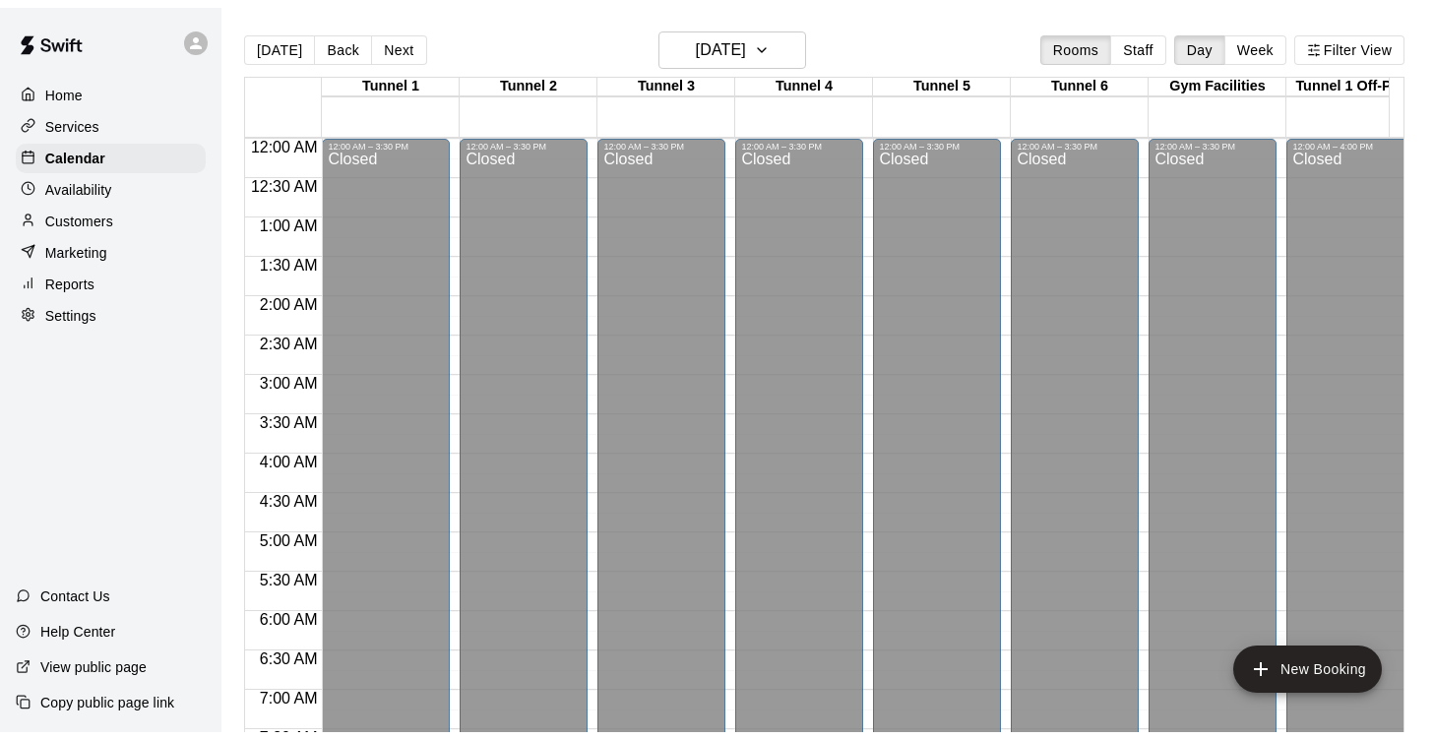
scroll to position [609, 2]
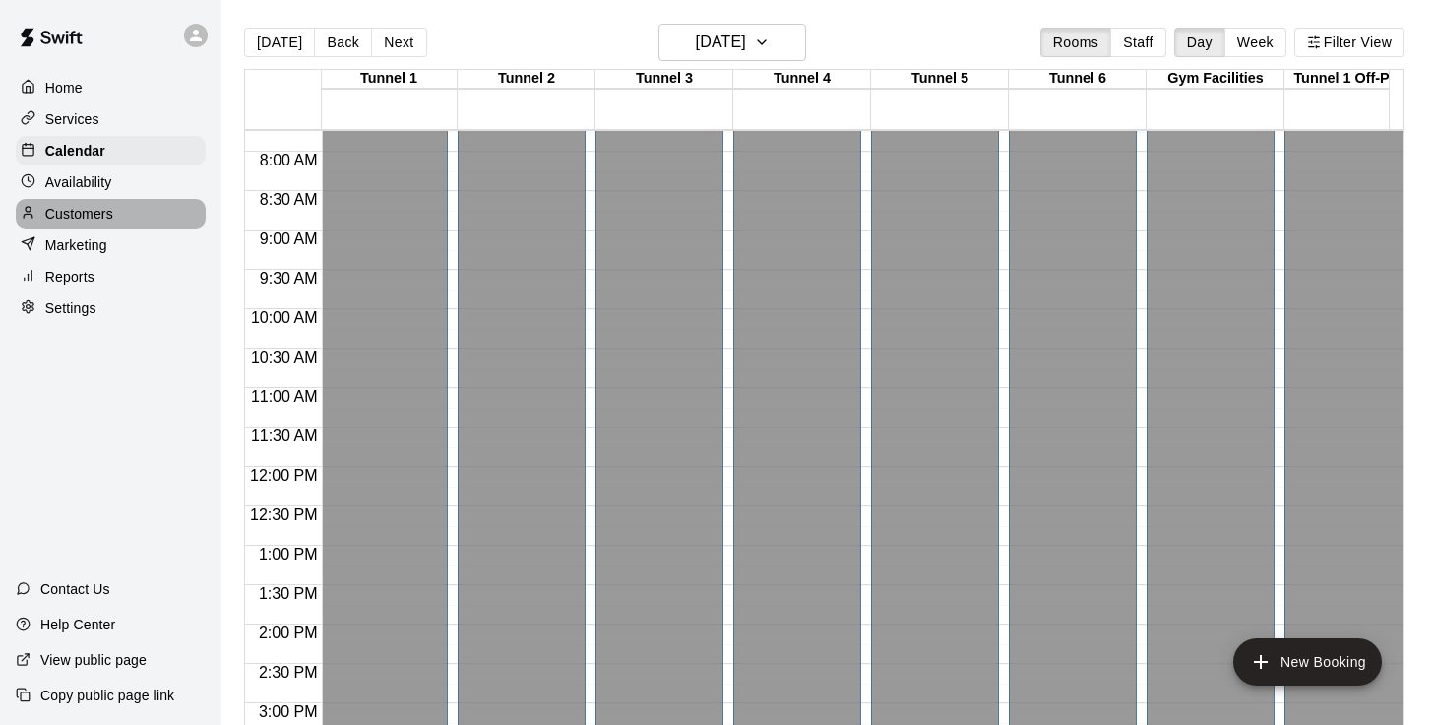
click at [100, 210] on div "Customers" at bounding box center [111, 214] width 190 height 30
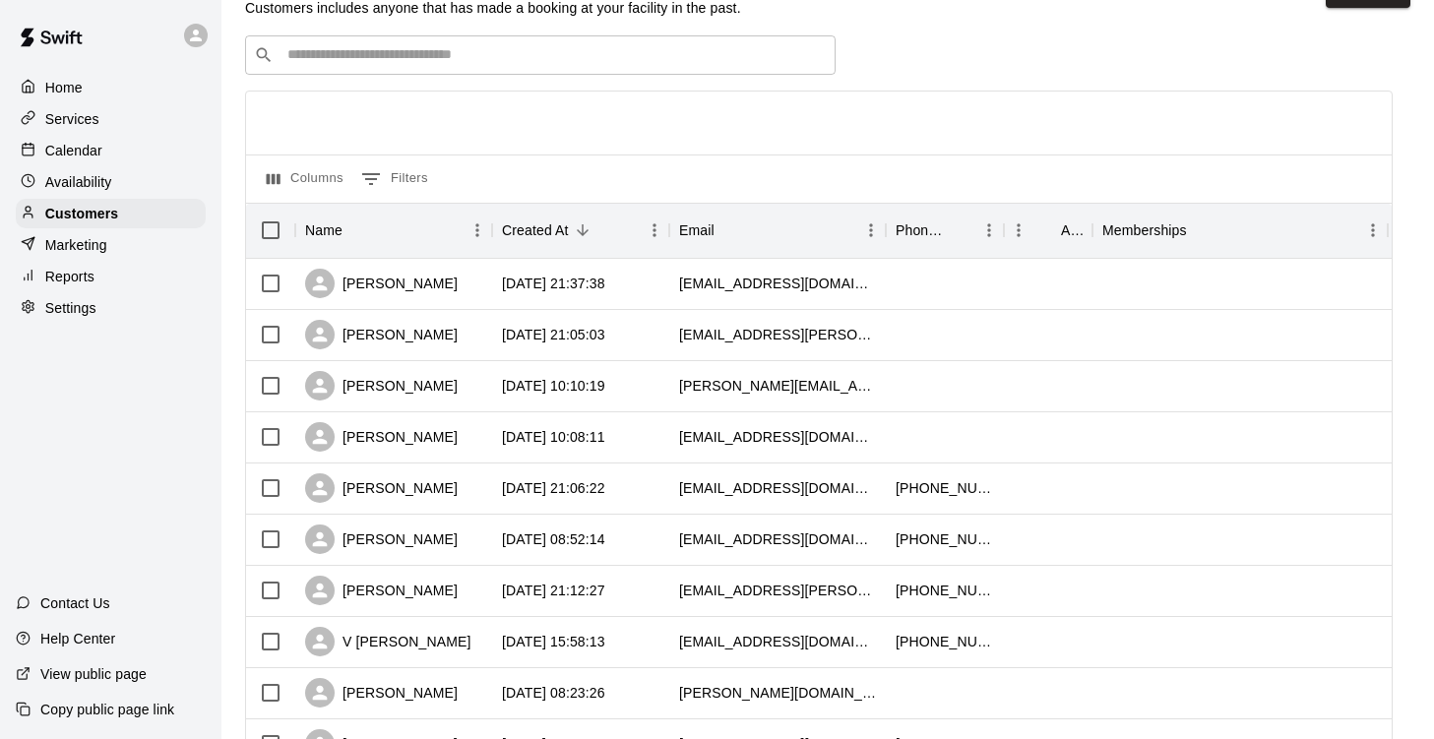
scroll to position [56, 0]
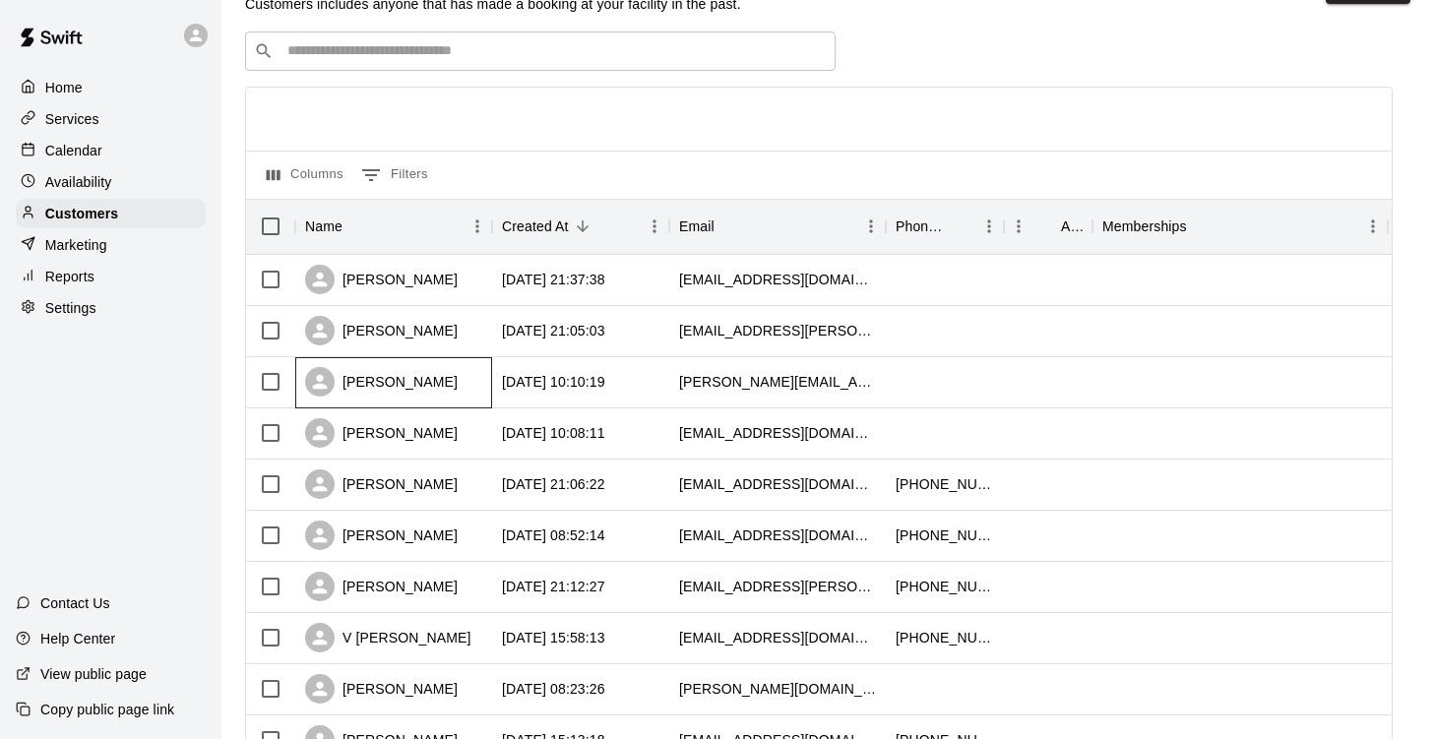
click at [403, 388] on div "[PERSON_NAME]" at bounding box center [381, 382] width 153 height 30
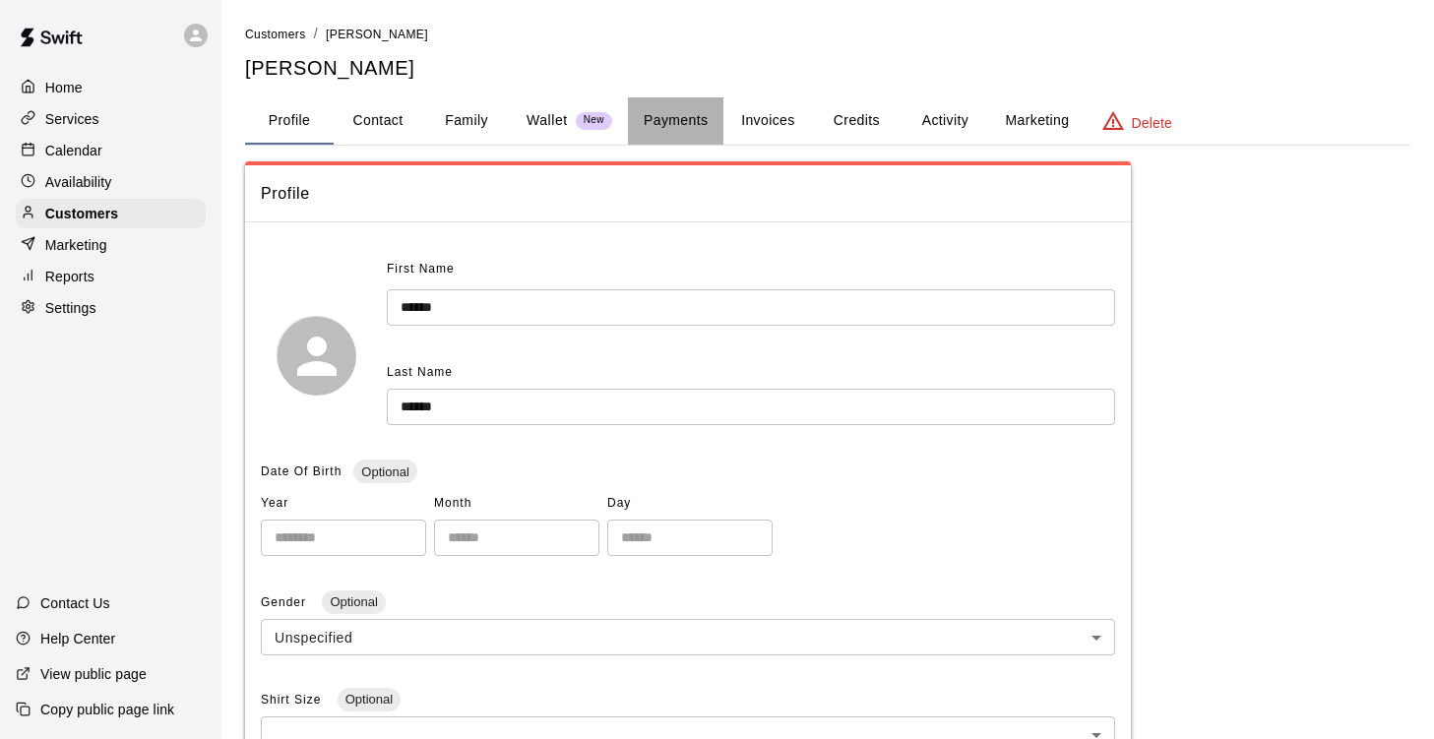
click at [689, 123] on button "Payments" at bounding box center [675, 120] width 95 height 47
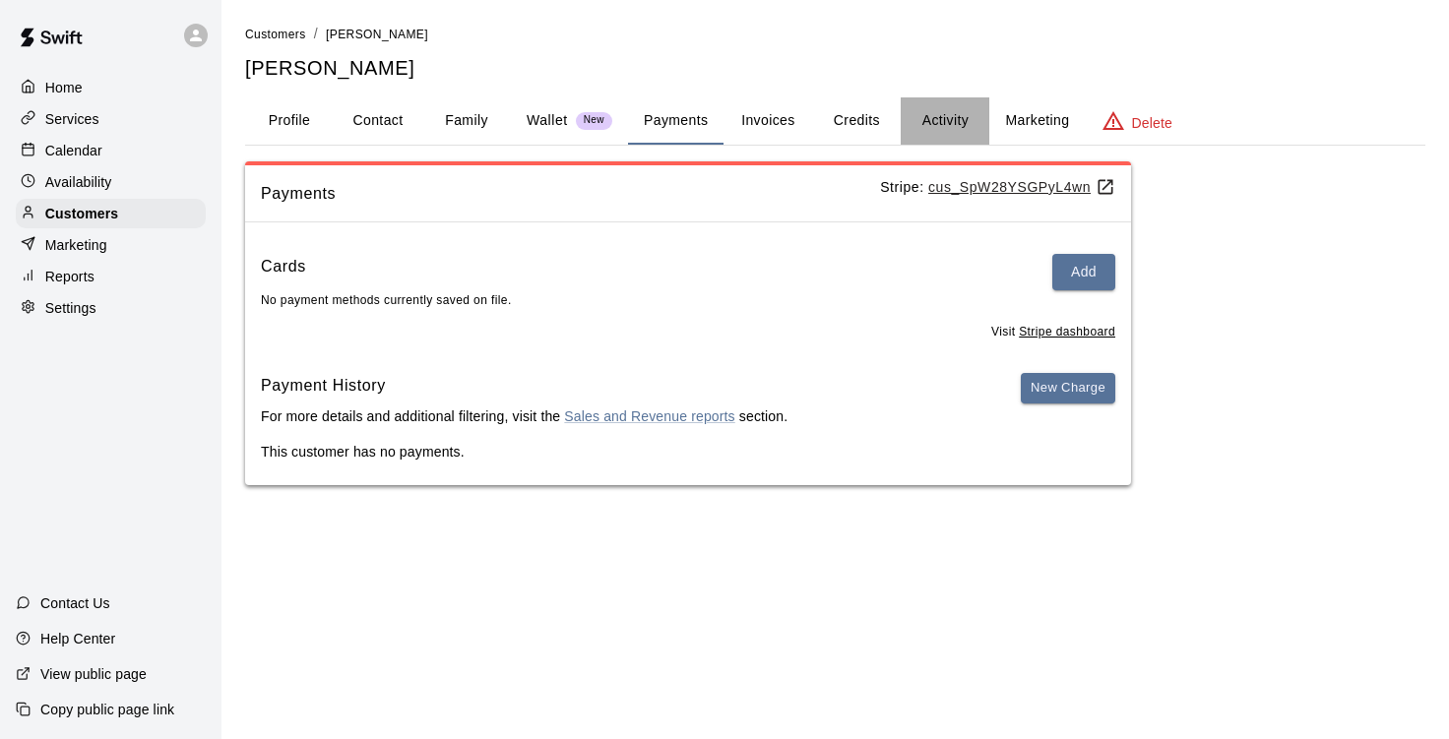
click at [951, 118] on button "Activity" at bounding box center [945, 120] width 89 height 47
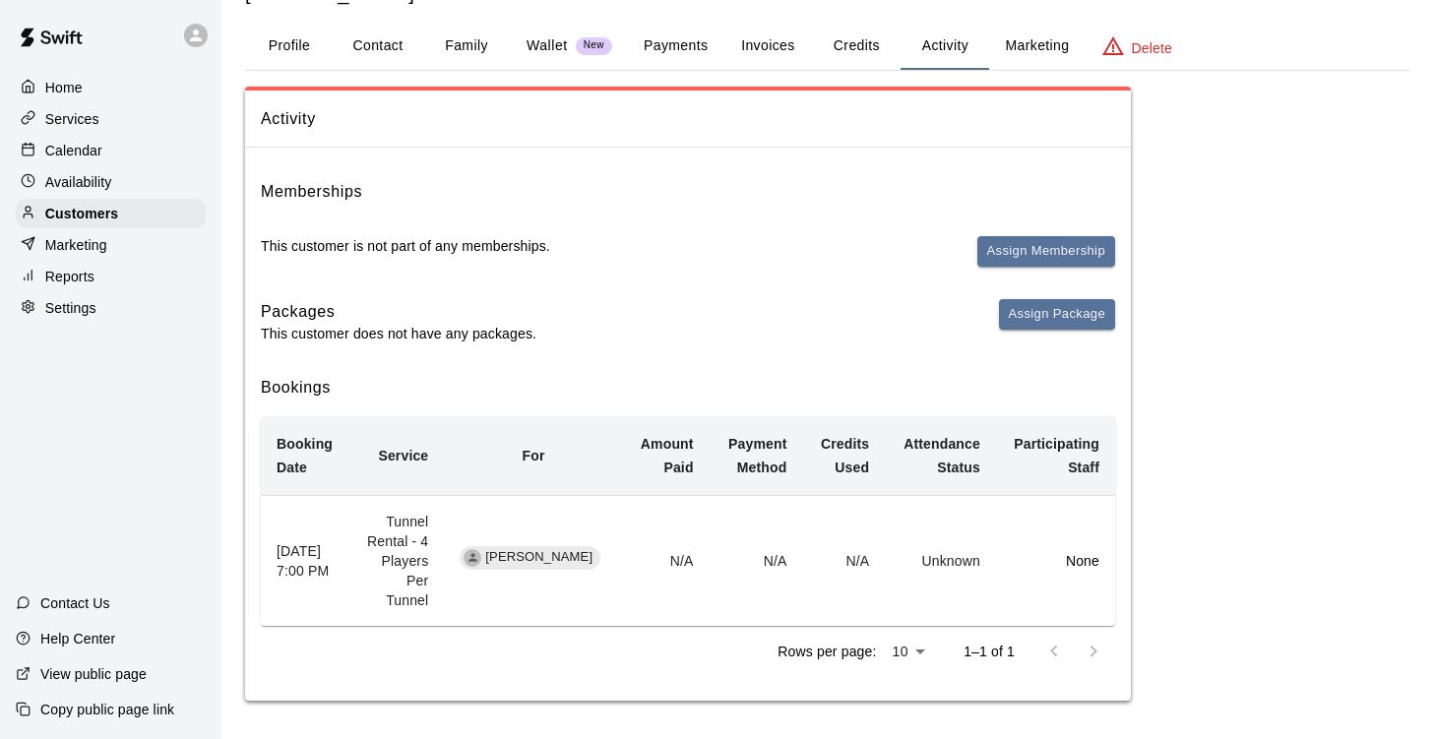
scroll to position [74, 0]
click at [89, 152] on p "Calendar" at bounding box center [73, 151] width 57 height 20
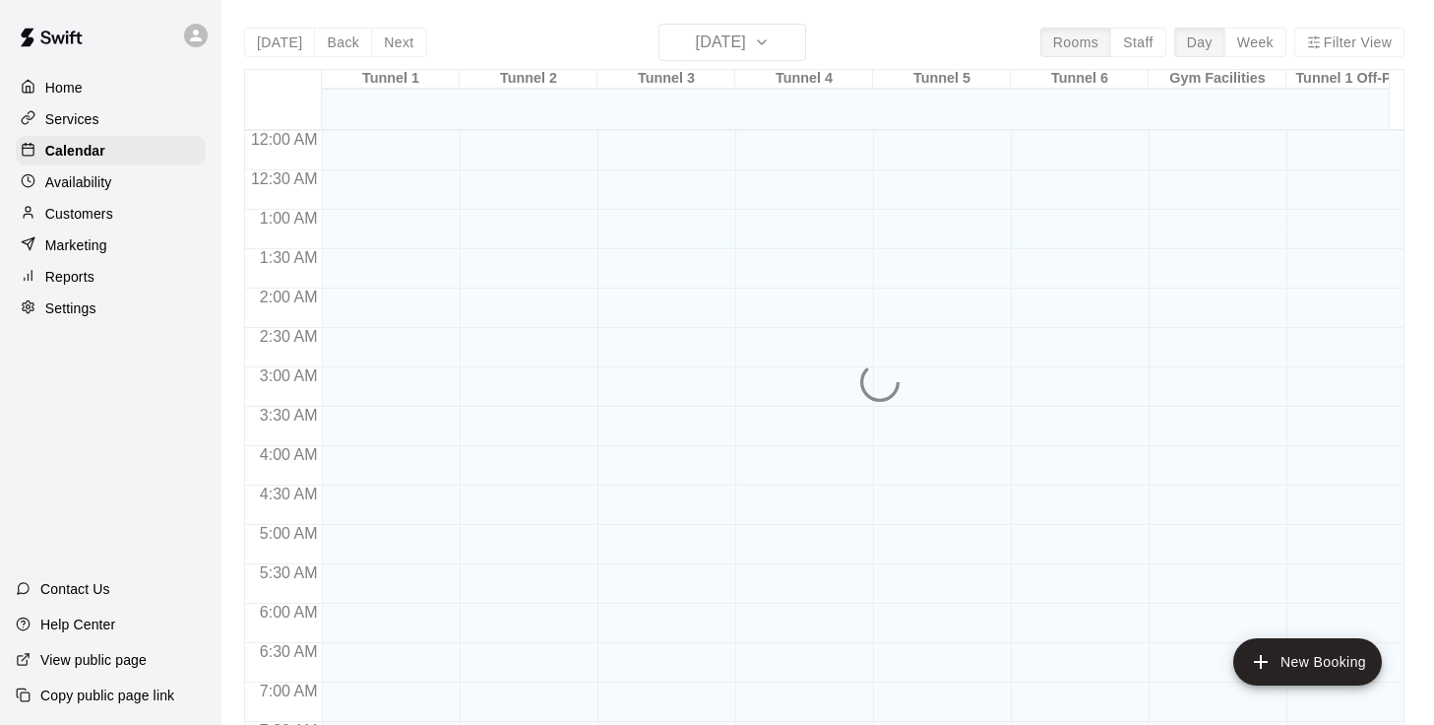
scroll to position [1201, 0]
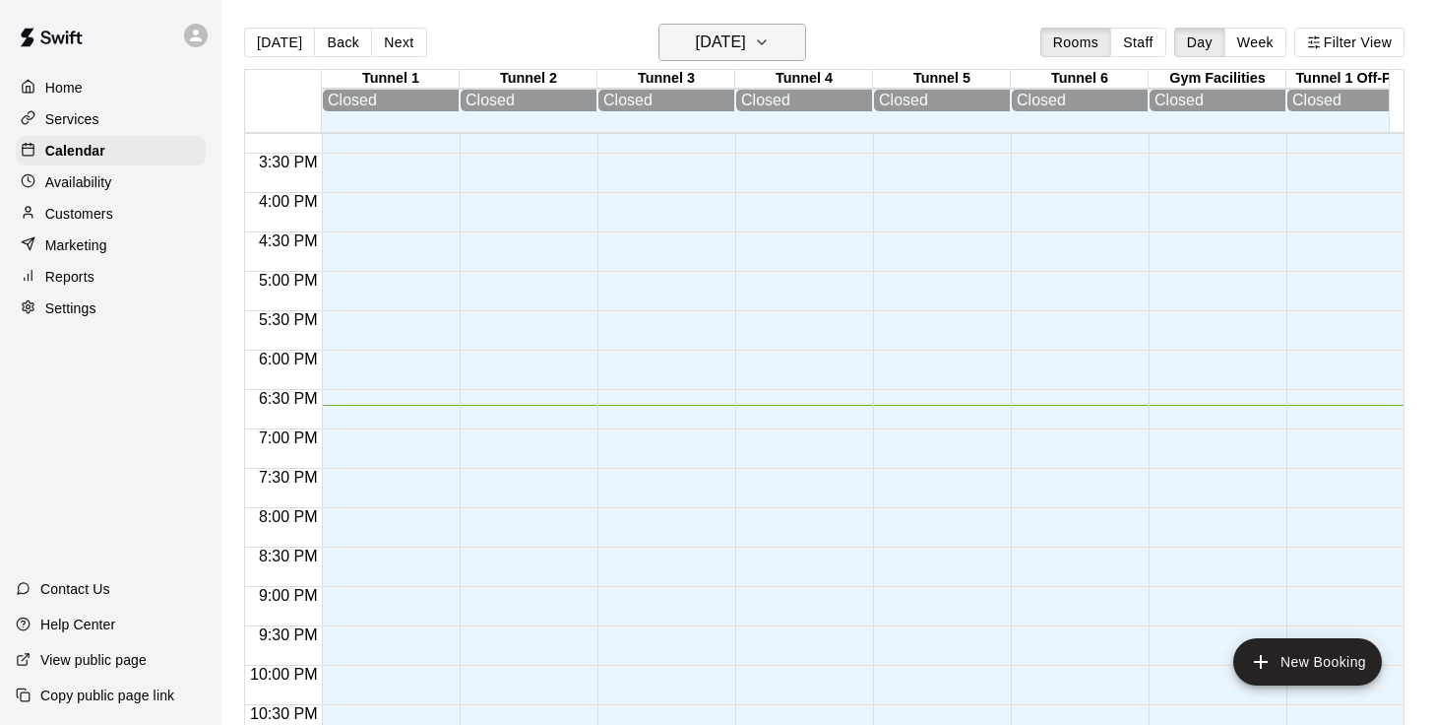
click at [785, 40] on button "[DATE]" at bounding box center [733, 42] width 148 height 37
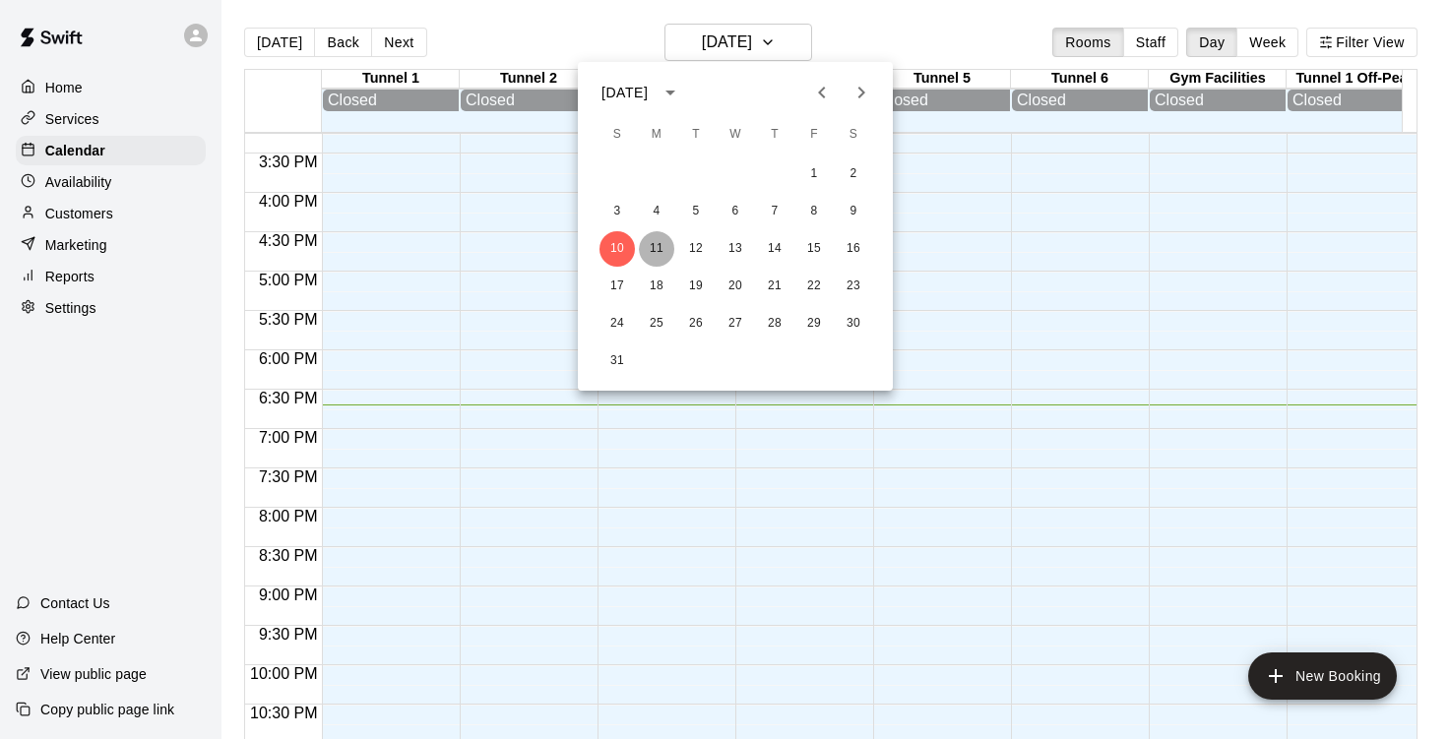
click at [658, 244] on button "11" at bounding box center [656, 248] width 35 height 35
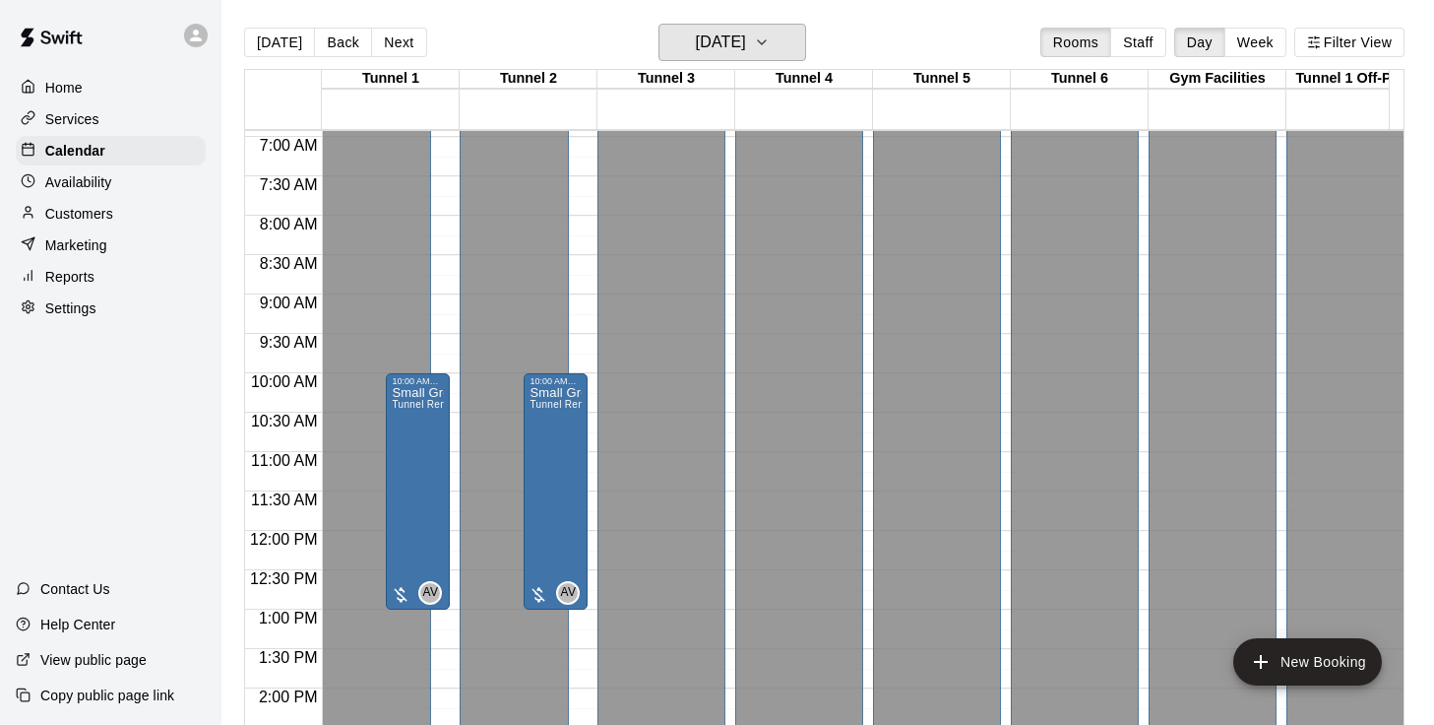
scroll to position [529, 0]
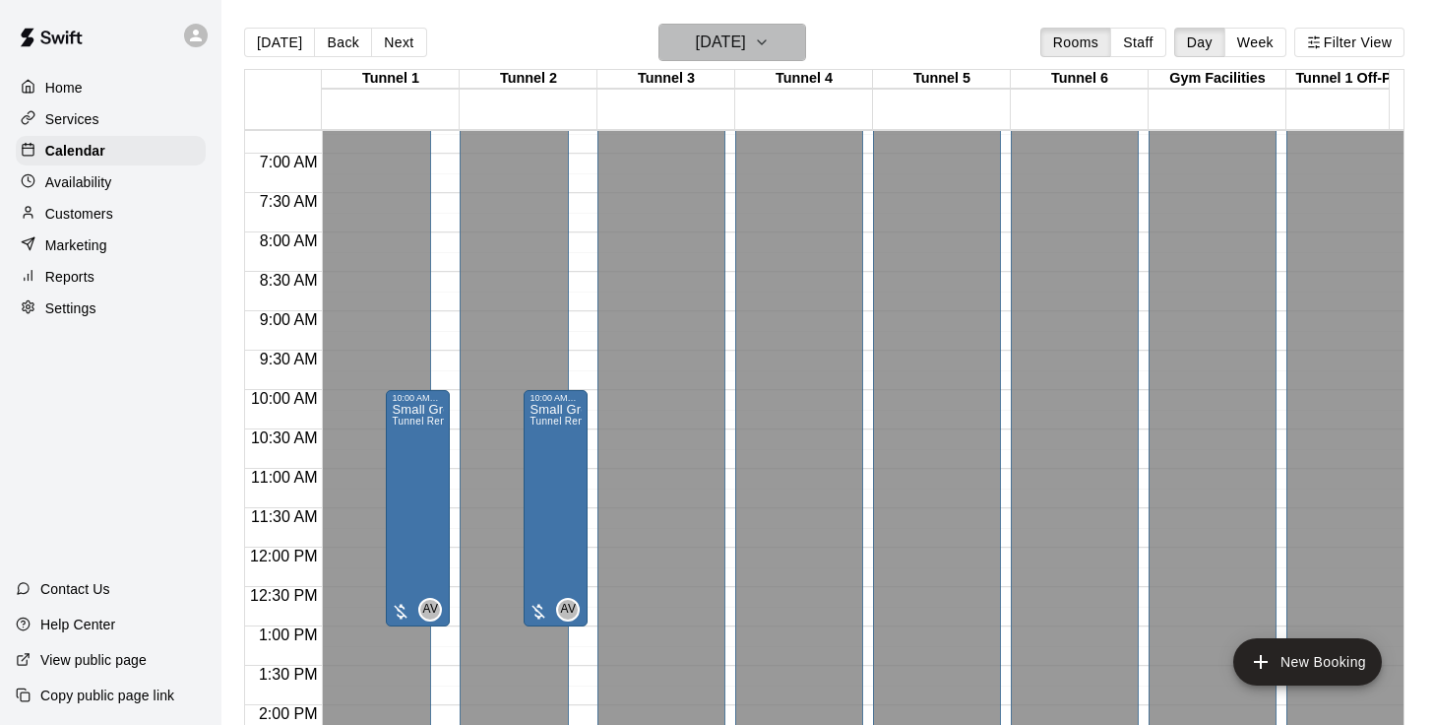
click at [746, 49] on h6 "[DATE]" at bounding box center [721, 43] width 50 height 28
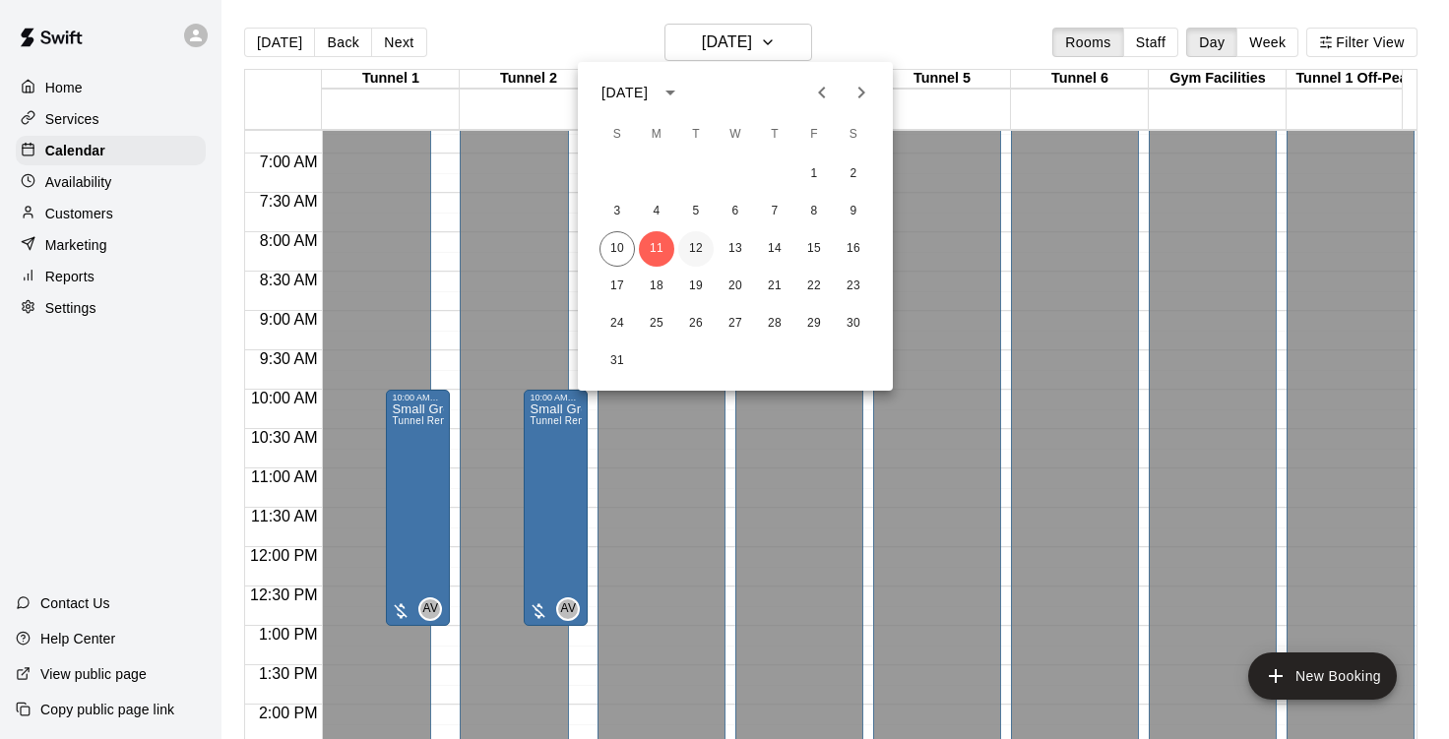
click at [707, 254] on button "12" at bounding box center [695, 248] width 35 height 35
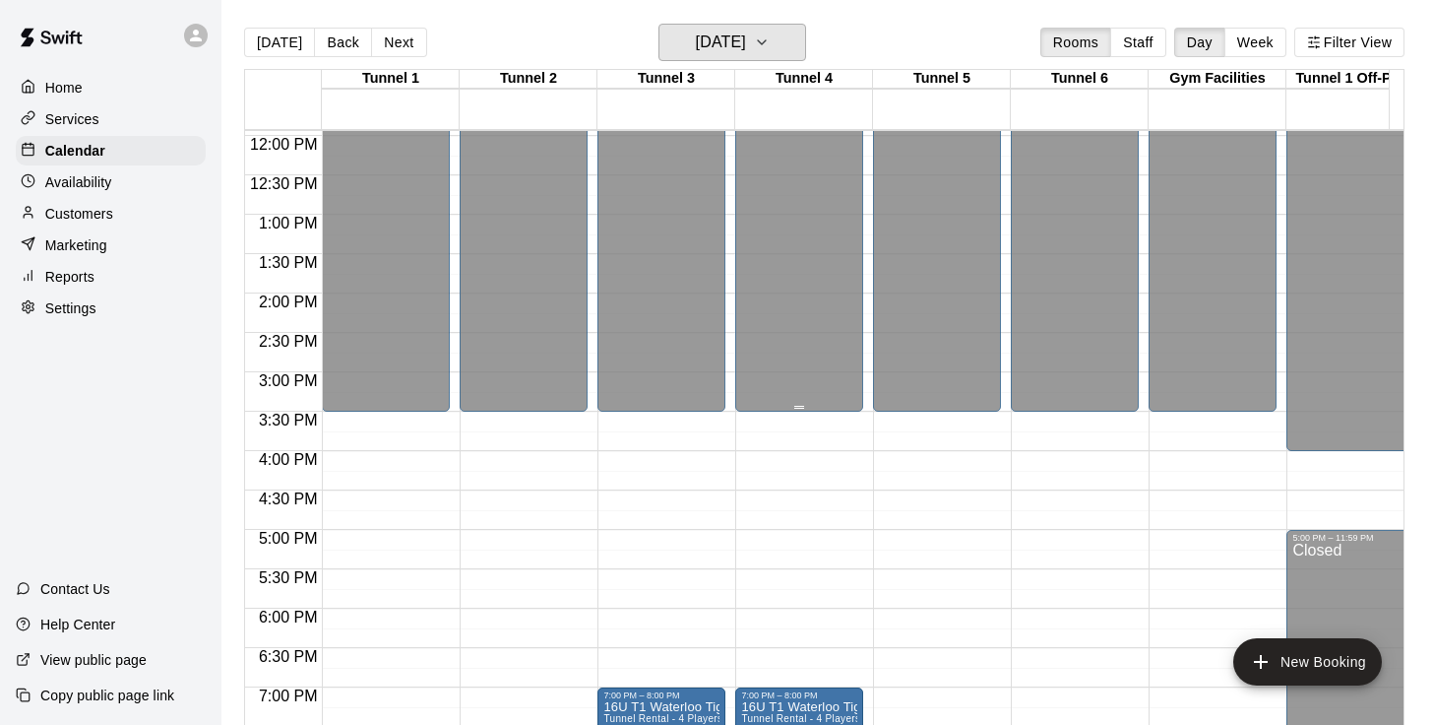
scroll to position [936, 0]
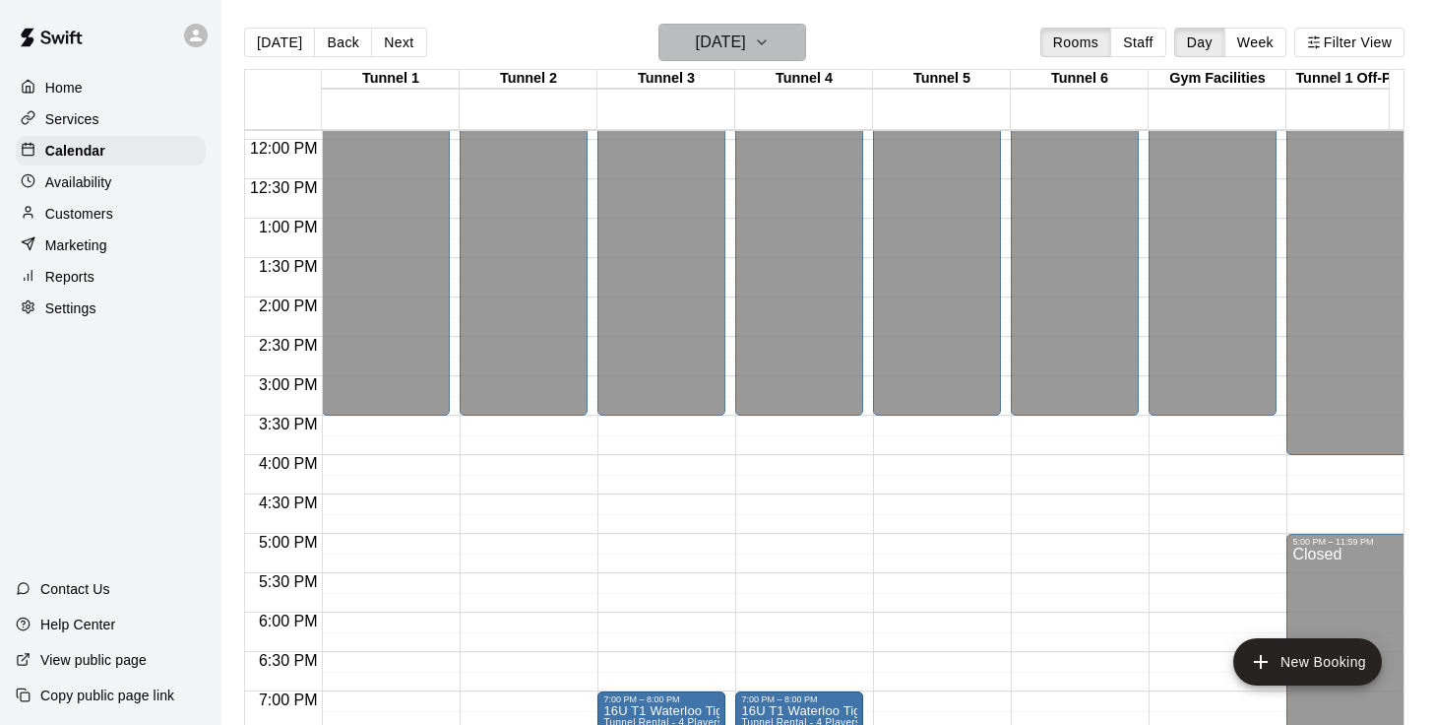
click at [746, 40] on h6 "[DATE]" at bounding box center [721, 43] width 50 height 28
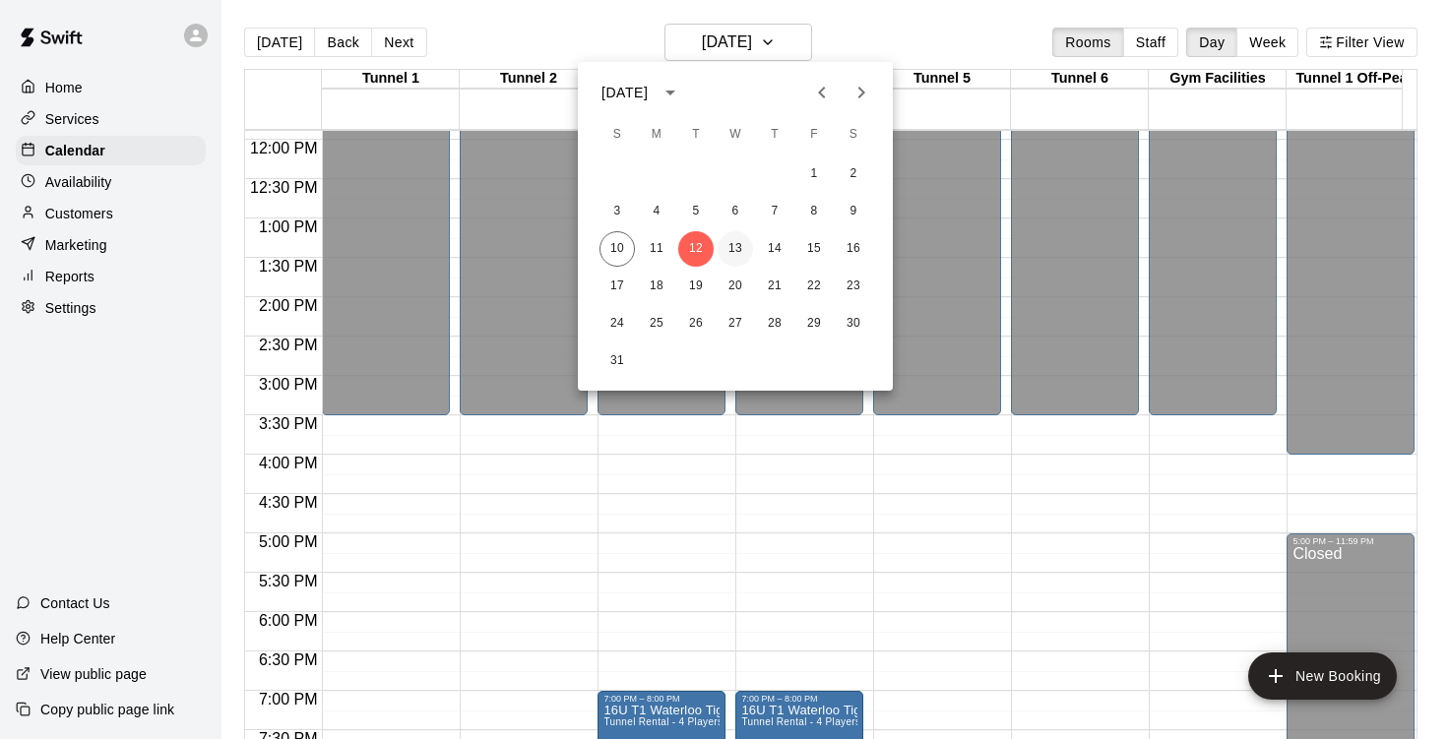
click at [737, 253] on button "13" at bounding box center [735, 248] width 35 height 35
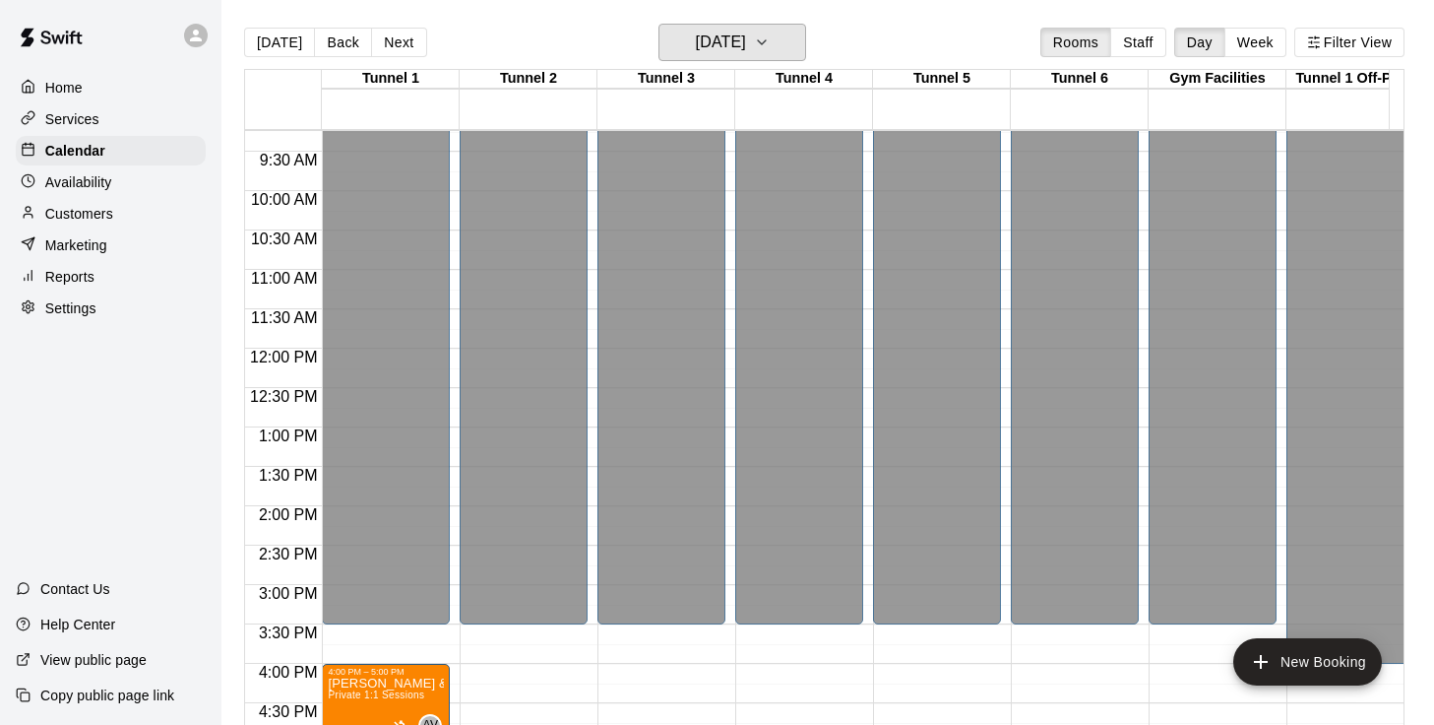
scroll to position [720, 0]
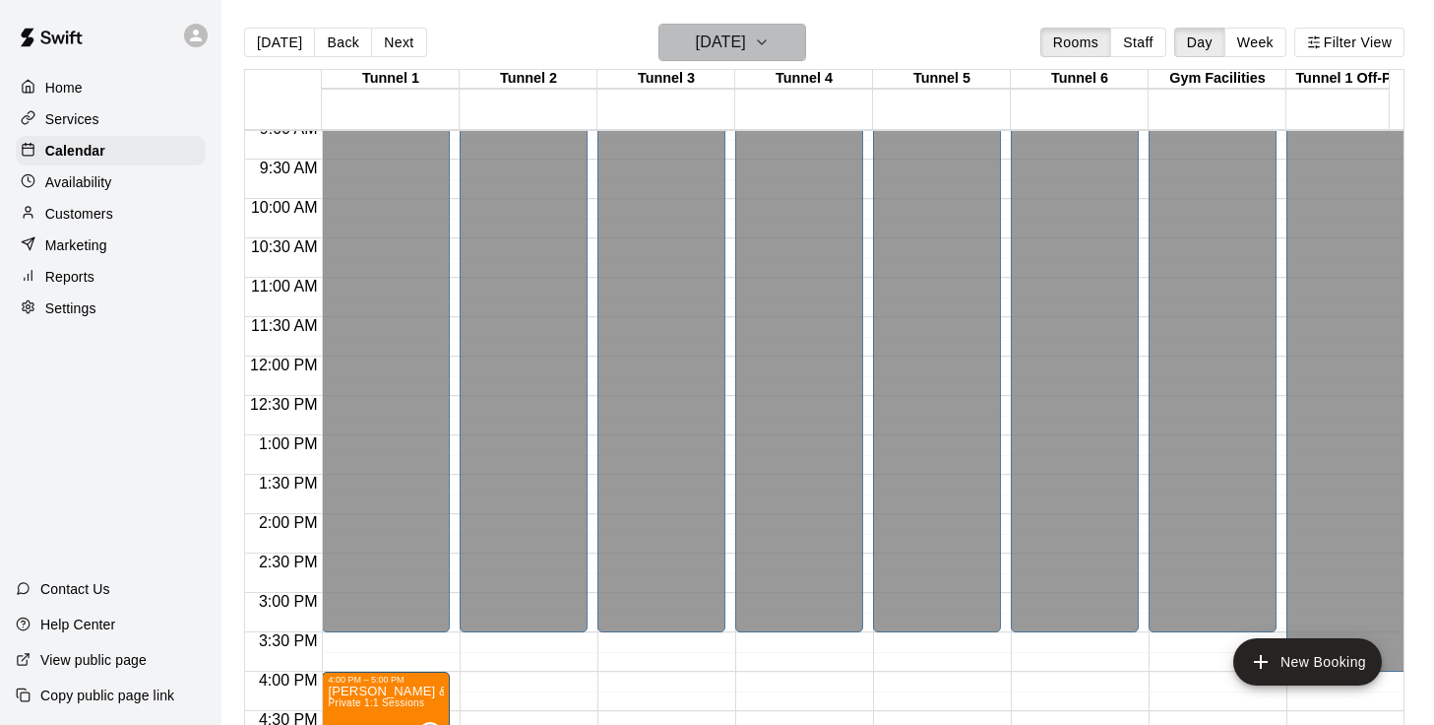
click at [746, 45] on h6 "[DATE]" at bounding box center [721, 43] width 50 height 28
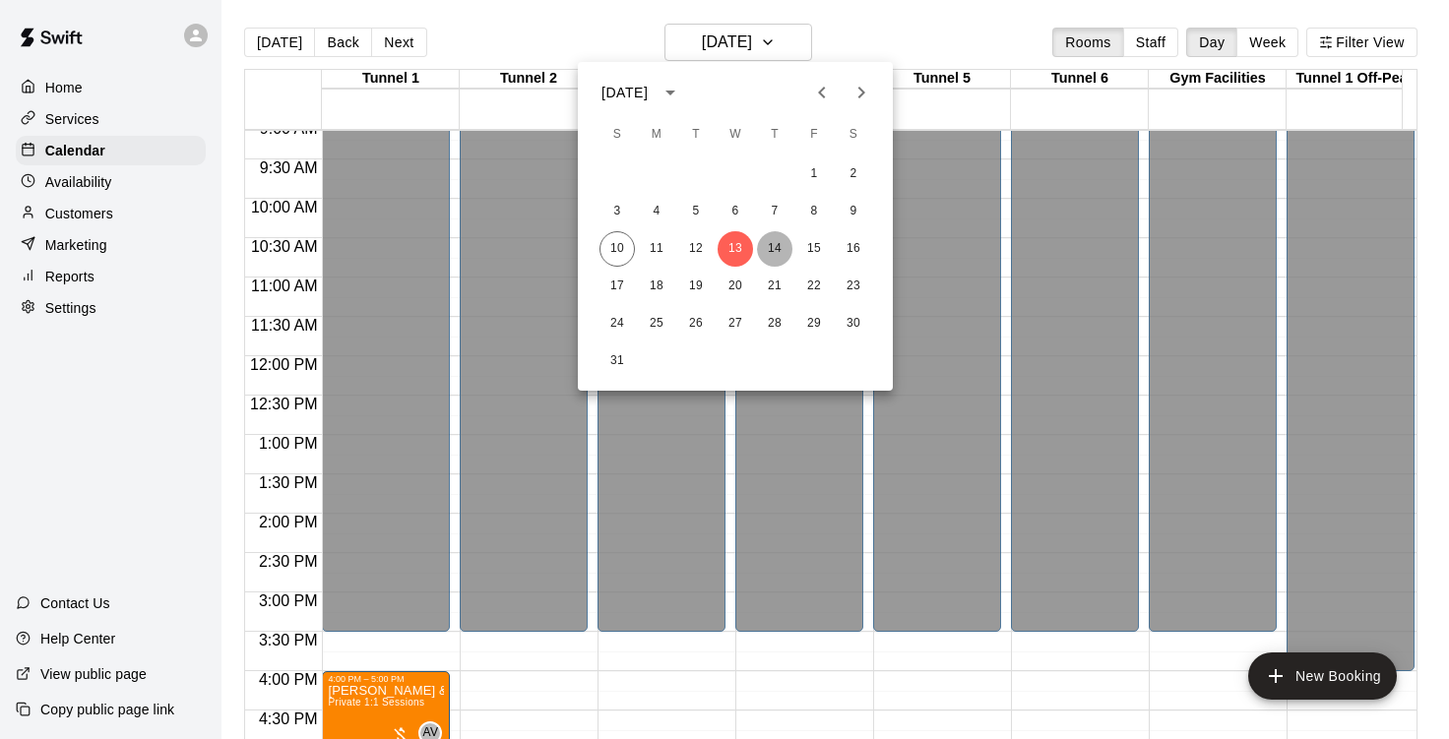
click at [780, 248] on button "14" at bounding box center [774, 248] width 35 height 35
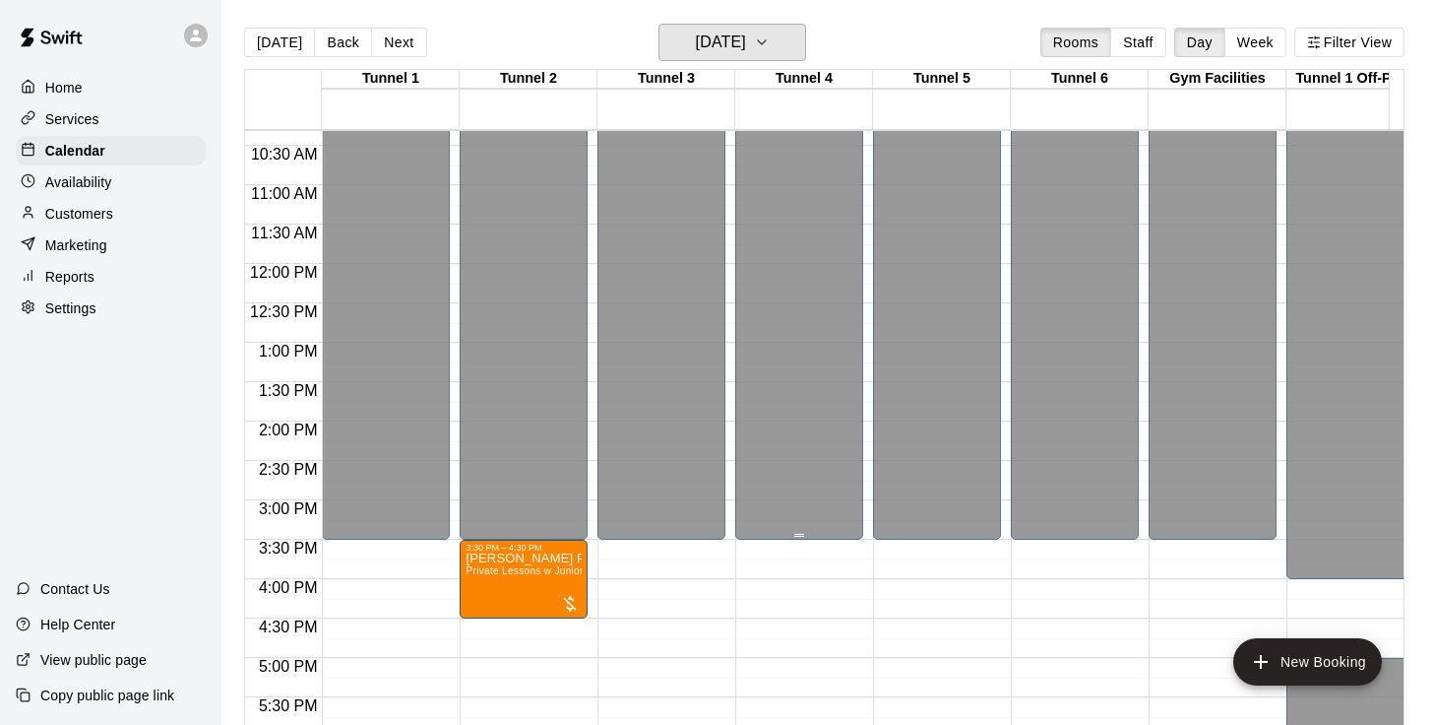
scroll to position [813, 0]
click at [770, 41] on icon "button" at bounding box center [762, 43] width 16 height 24
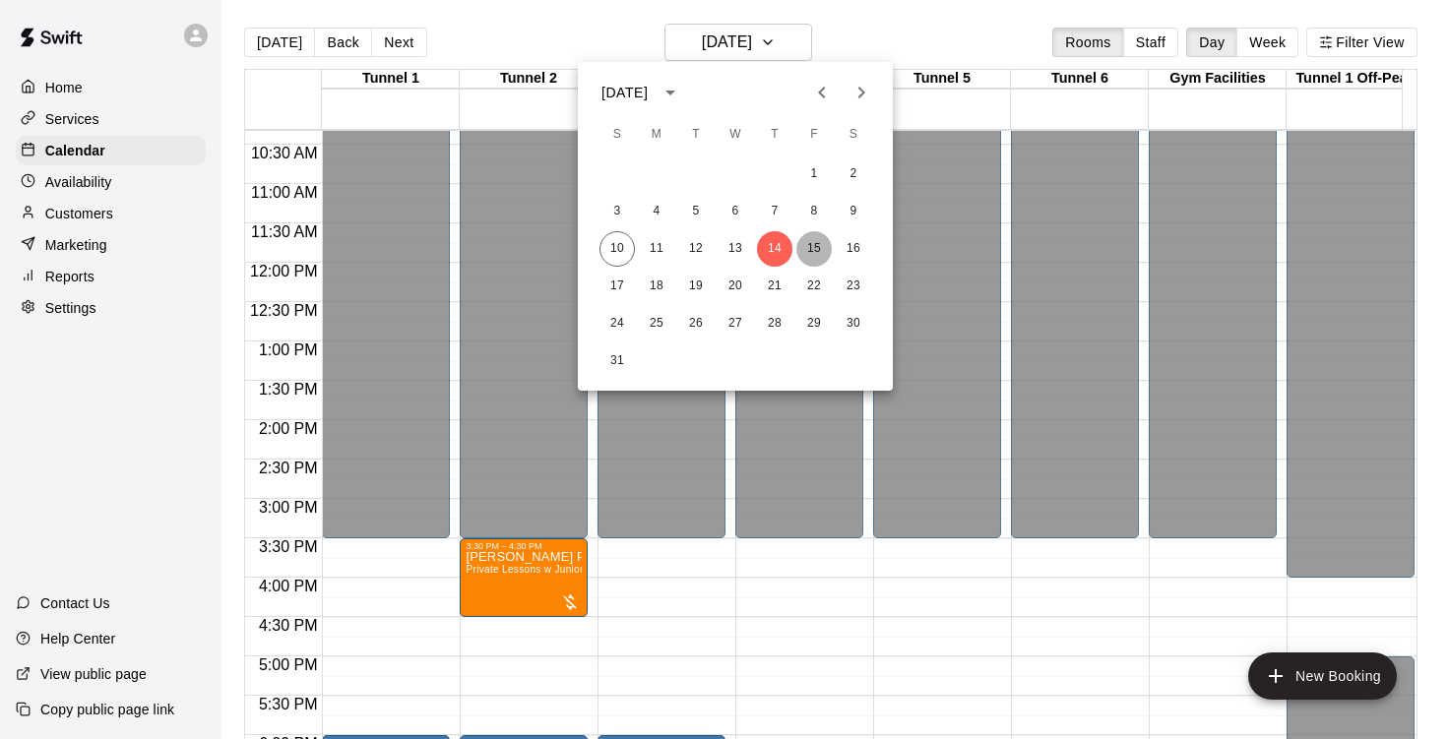
click at [822, 246] on button "15" at bounding box center [813, 248] width 35 height 35
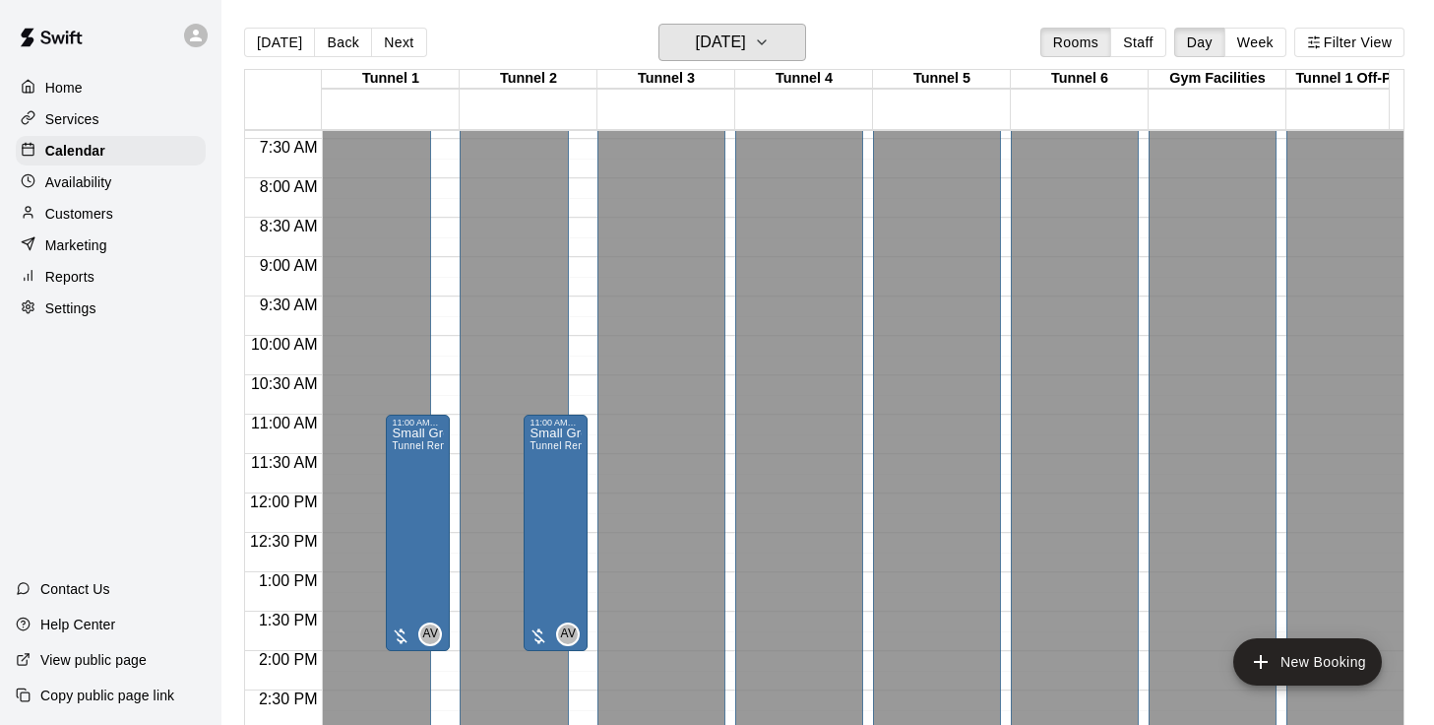
scroll to position [582, 0]
click at [417, 428] on div "11:00 AM – 2:00 PM" at bounding box center [418, 423] width 52 height 10
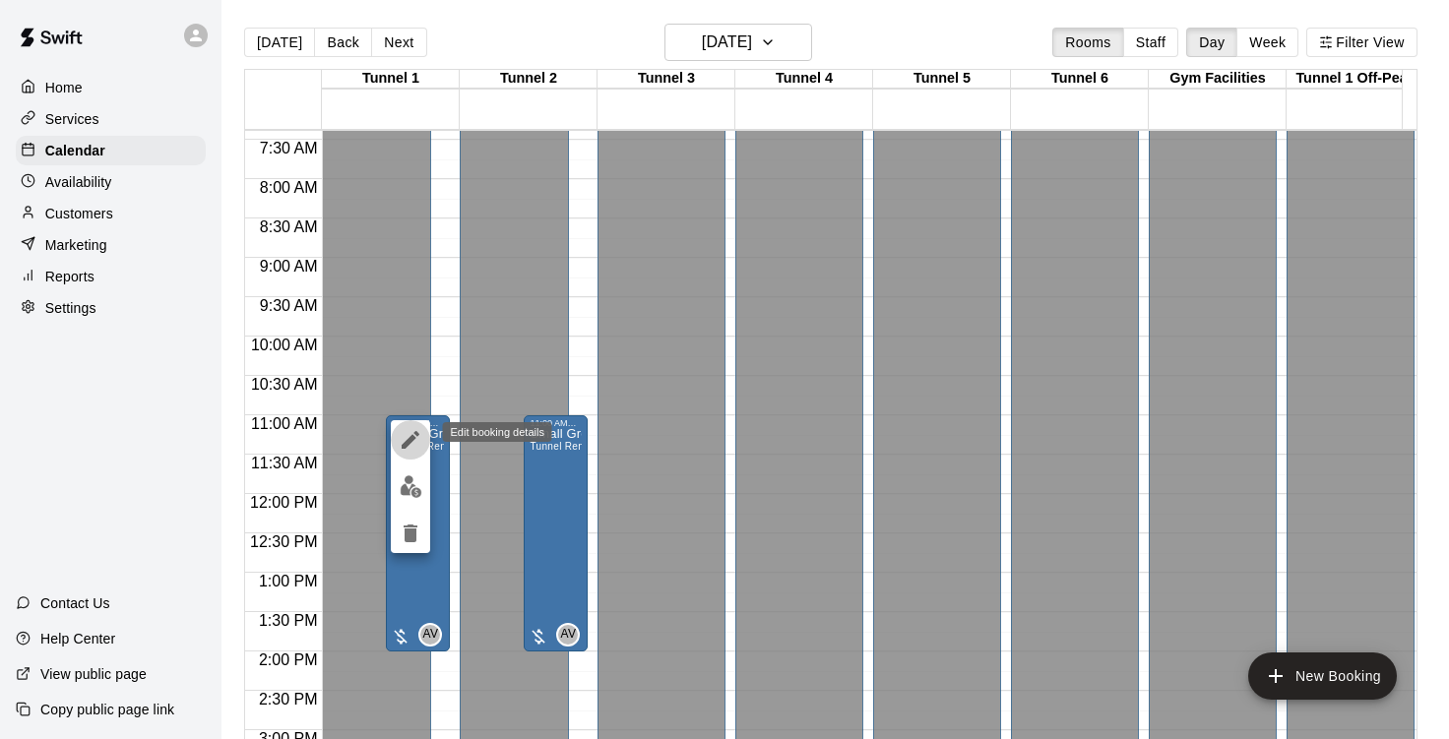
click at [411, 444] on icon "edit" at bounding box center [411, 440] width 24 height 24
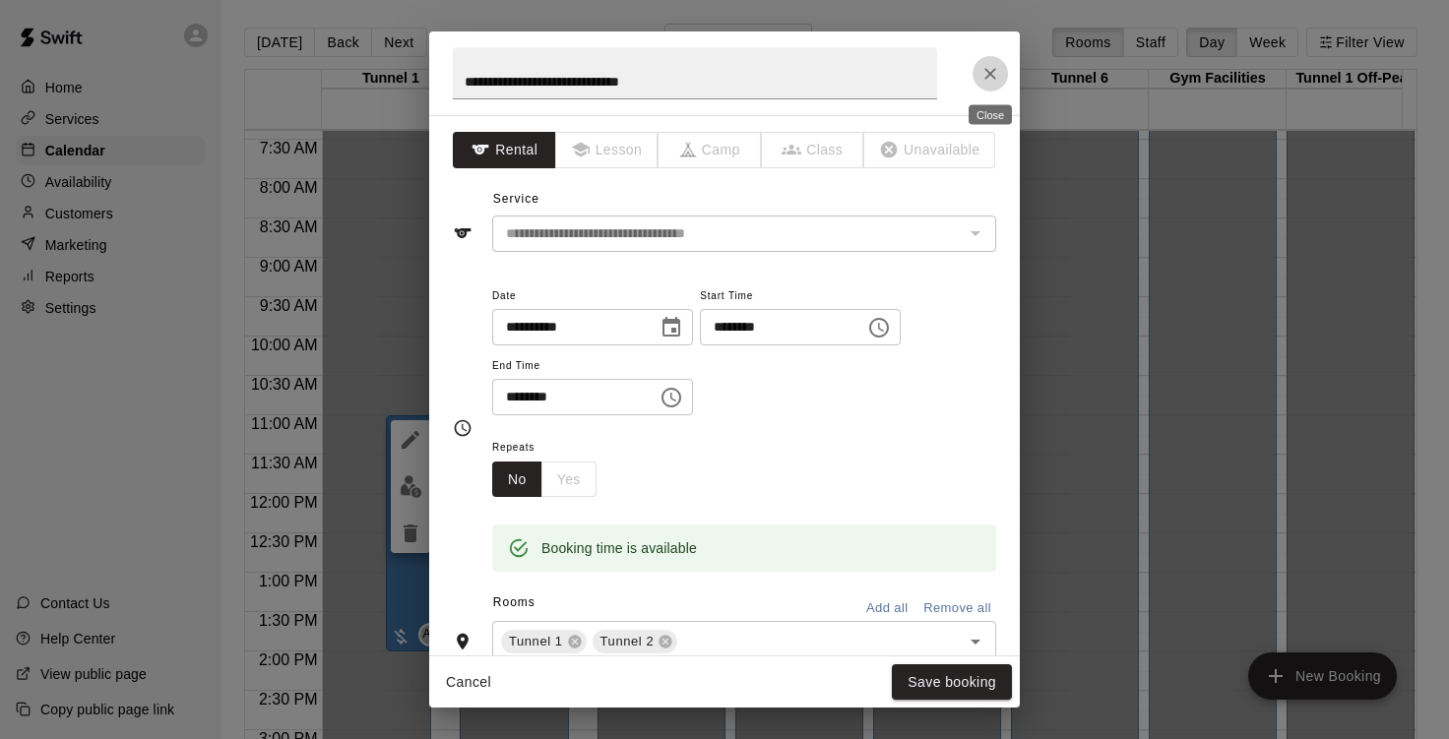
click at [988, 74] on icon "Close" at bounding box center [991, 74] width 20 height 20
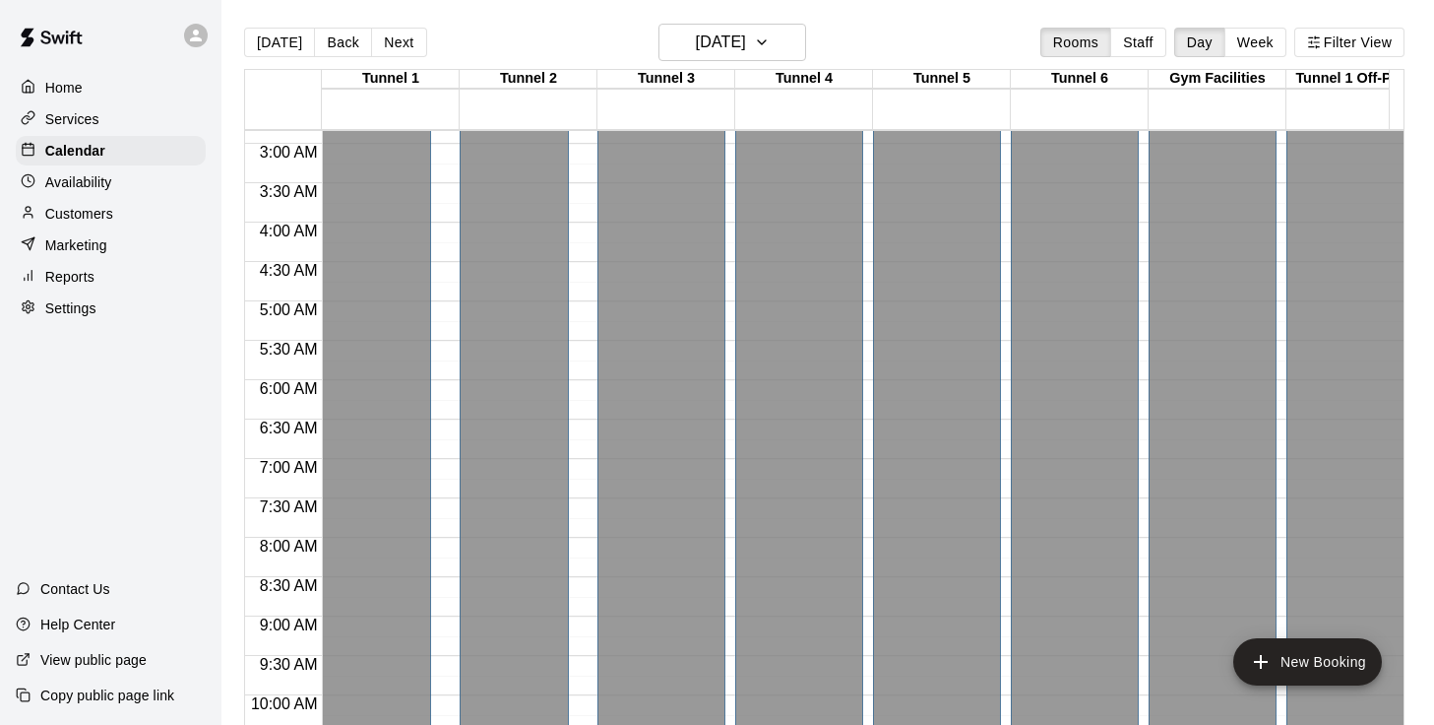
scroll to position [0, 0]
